Goal: Task Accomplishment & Management: Manage account settings

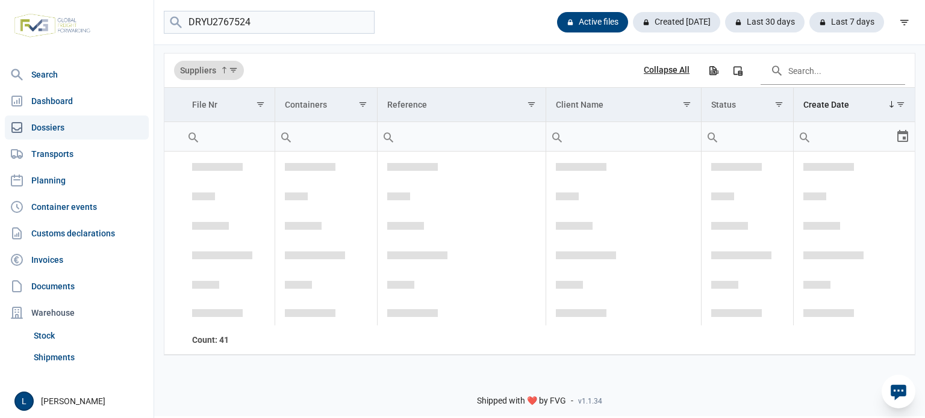
scroll to position [320, 0]
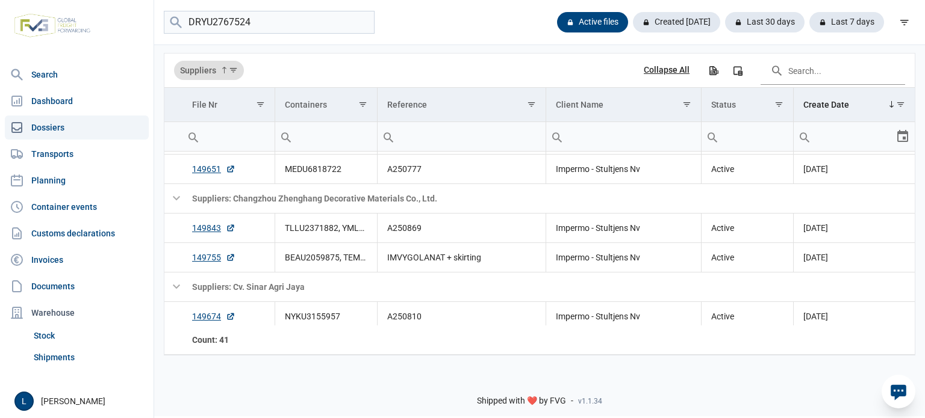
type input "DRYU2767524"
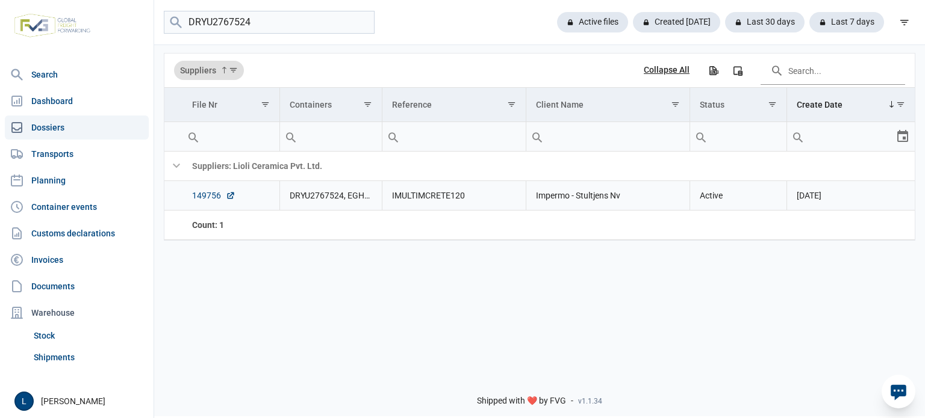
click at [205, 197] on link "149756" at bounding box center [213, 196] width 43 height 12
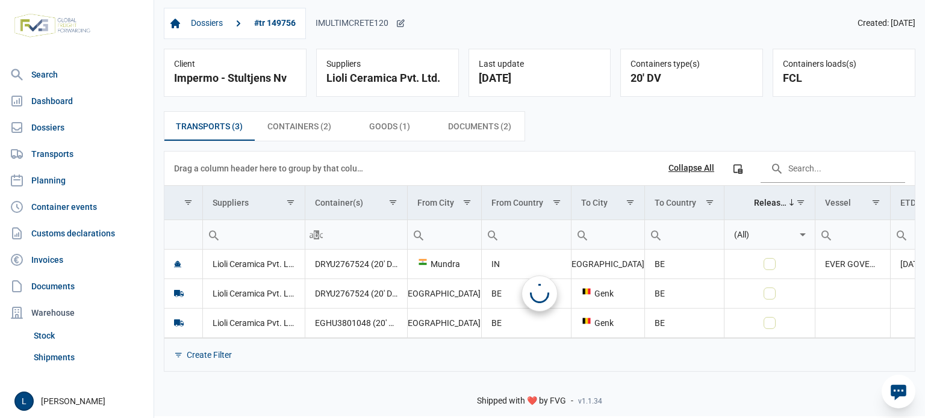
click at [397, 21] on icon at bounding box center [400, 24] width 10 height 10
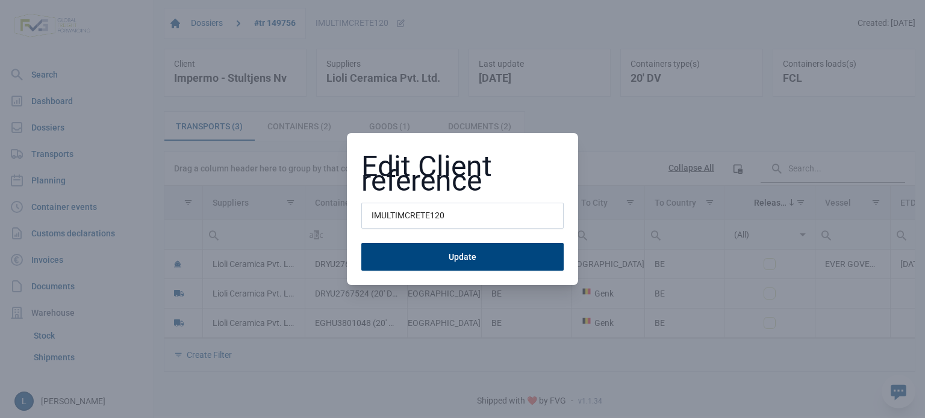
click at [420, 211] on input "IMULTIMCRETE120" at bounding box center [462, 216] width 202 height 26
type input "A250870"
click at [361, 243] on button "Update" at bounding box center [462, 257] width 202 height 28
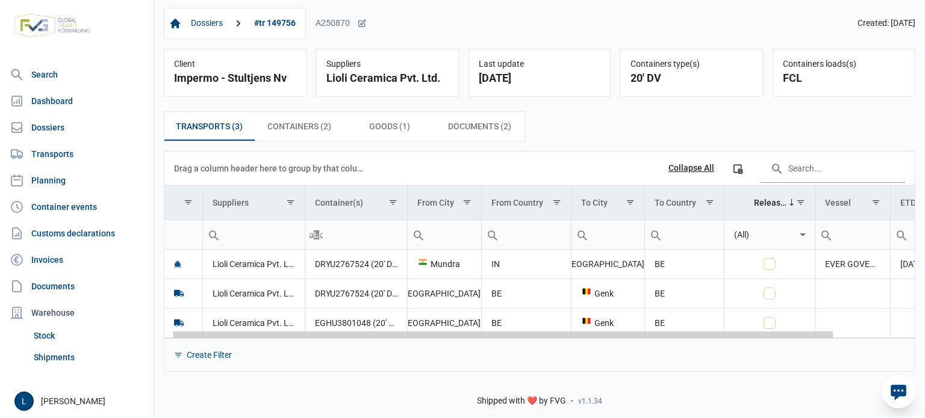
scroll to position [0, 99]
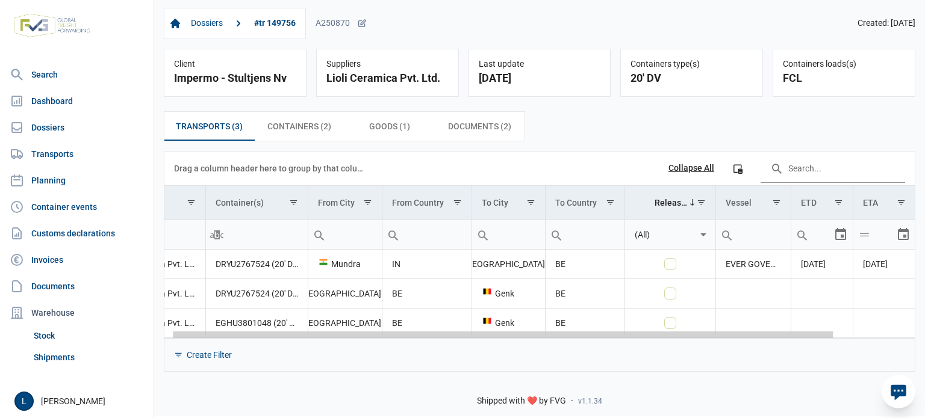
drag, startPoint x: 456, startPoint y: 334, endPoint x: 721, endPoint y: 332, distance: 264.8
click at [721, 332] on body "For evaluation purposes only. Redistribution prohibited. Please register an exi…" at bounding box center [462, 188] width 925 height 418
